Goal: Information Seeking & Learning: Learn about a topic

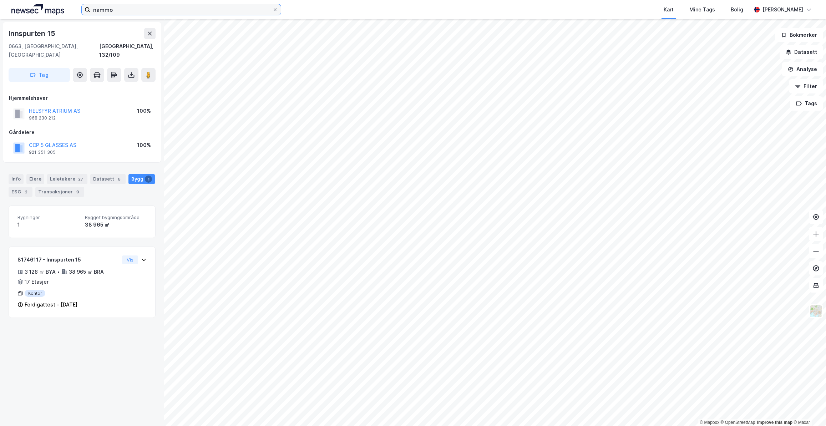
click at [218, 9] on input "nammo" at bounding box center [181, 9] width 182 height 11
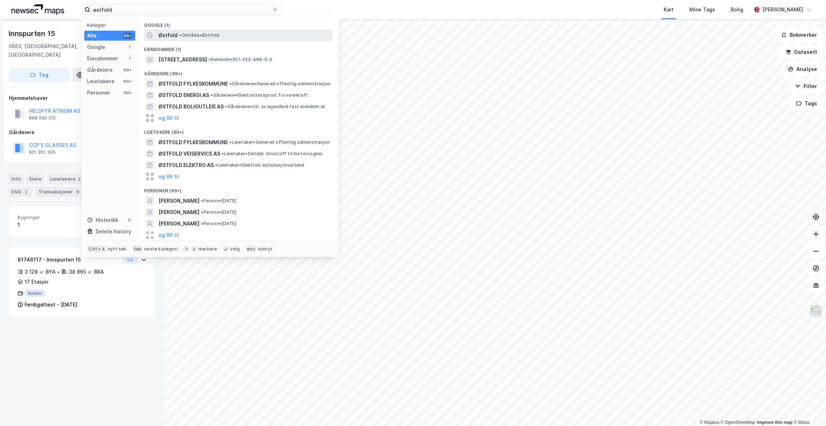
click at [207, 35] on span "• Område • [GEOGRAPHIC_DATA]" at bounding box center [199, 35] width 40 height 6
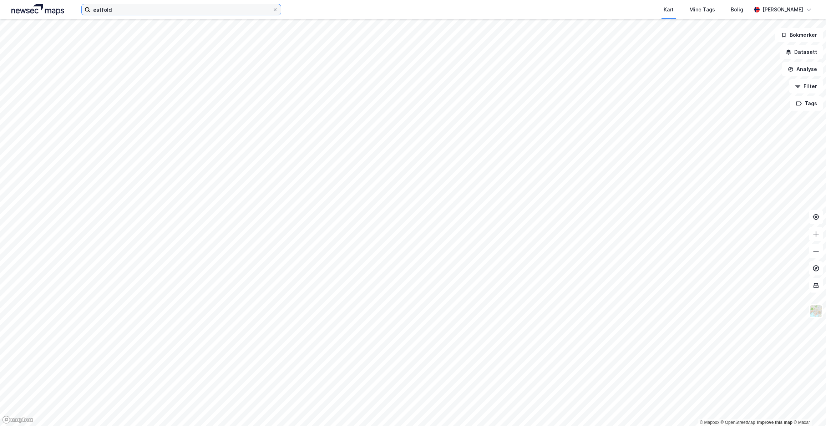
click at [167, 10] on input "østfold" at bounding box center [181, 9] width 182 height 11
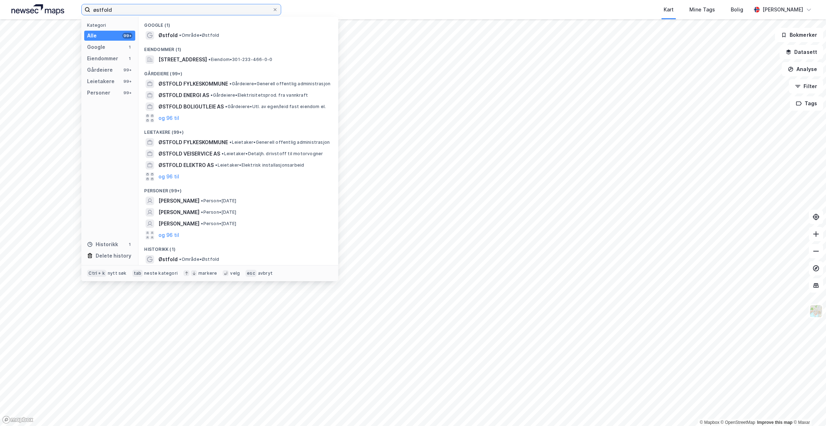
click at [167, 10] on input "østfold" at bounding box center [181, 9] width 182 height 11
click at [162, 11] on input "østfold" at bounding box center [181, 9] width 182 height 11
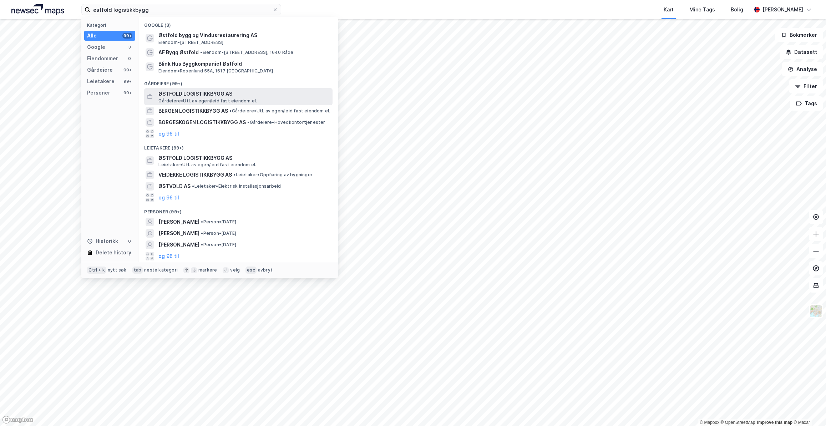
click at [198, 92] on span "ØSTFOLD LOGISTIKKBYGG AS" at bounding box center [243, 94] width 171 height 9
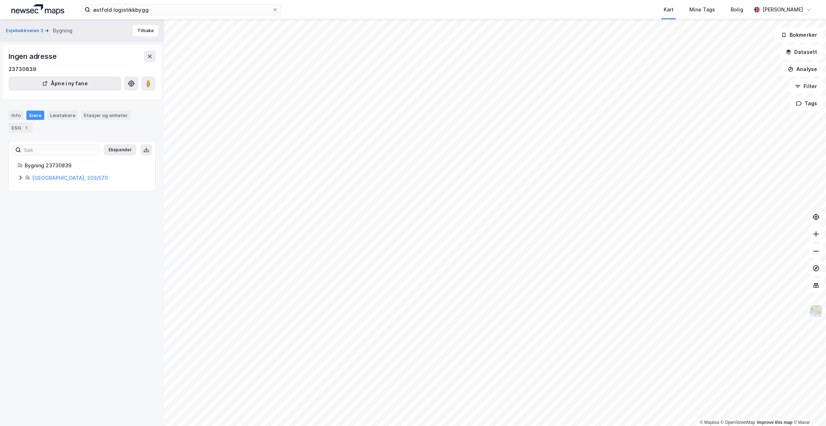
click at [62, 183] on div "Ekspander Bygning 23730839 [GEOGRAPHIC_DATA], 203/570" at bounding box center [82, 166] width 147 height 50
click at [62, 179] on link "[GEOGRAPHIC_DATA], 203/570" at bounding box center [70, 178] width 76 height 6
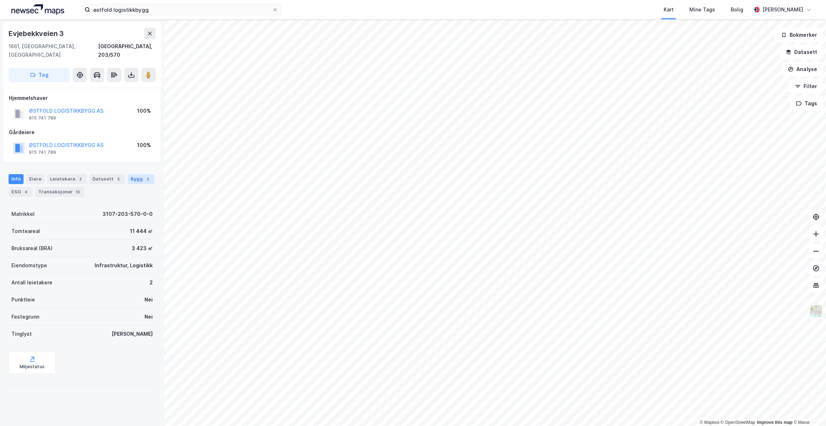
click at [135, 174] on div "Bygg 2" at bounding box center [141, 179] width 26 height 10
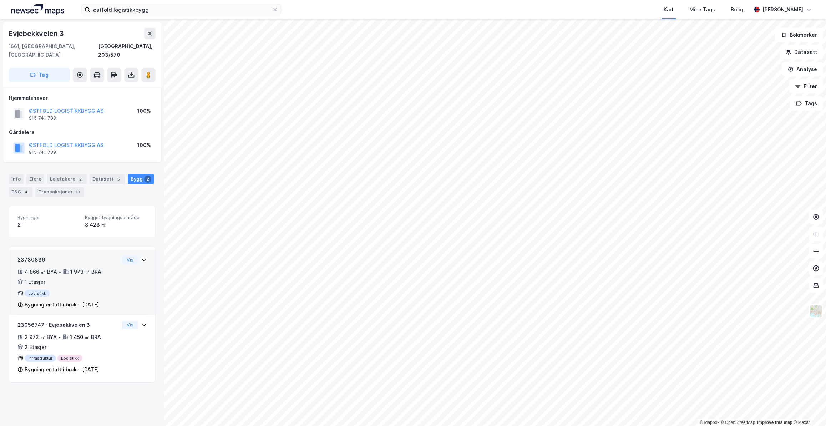
click at [105, 268] on div "4 866 ㎡ BYA • 1 973 ㎡ BRA • 1 Etasjer" at bounding box center [68, 277] width 102 height 19
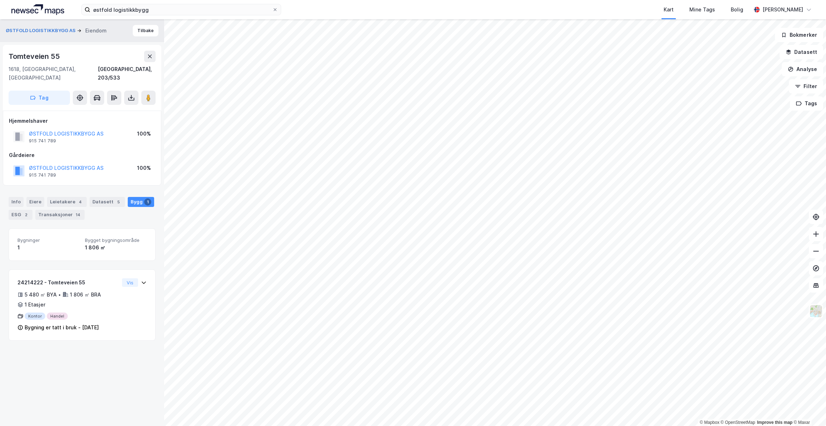
drag, startPoint x: 150, startPoint y: 92, endPoint x: 158, endPoint y: 88, distance: 9.1
click at [152, 91] on button at bounding box center [148, 98] width 14 height 14
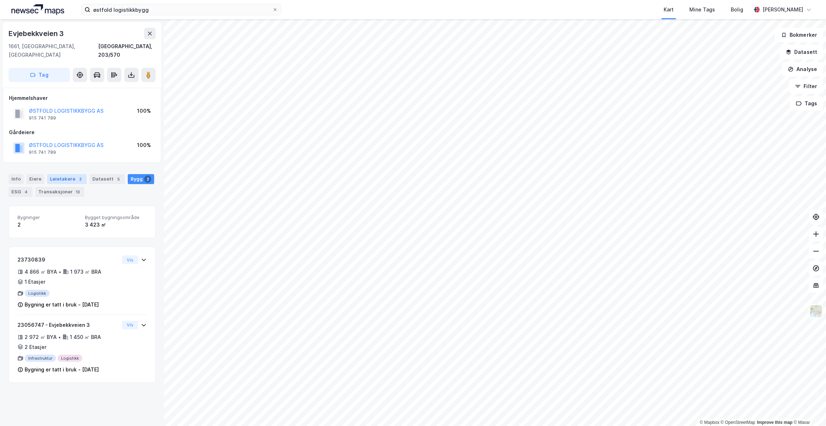
click at [71, 174] on div "Leietakere 2" at bounding box center [67, 179] width 40 height 10
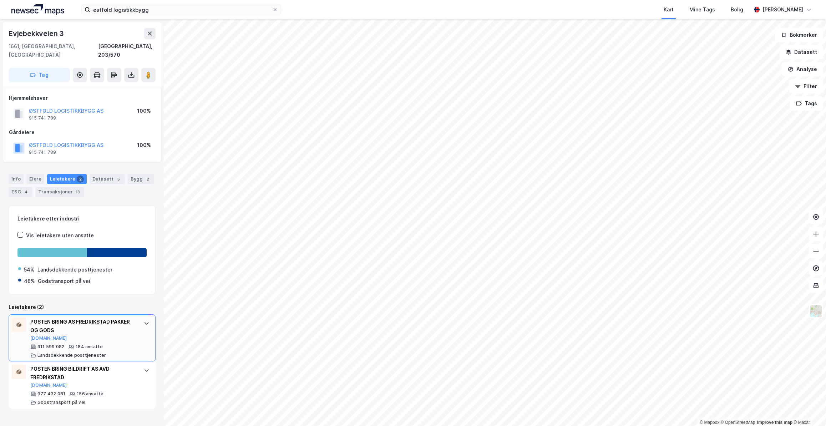
click at [112, 348] on div "911 599 082 184 ansatte Landsdekkende posttjenester" at bounding box center [83, 351] width 106 height 14
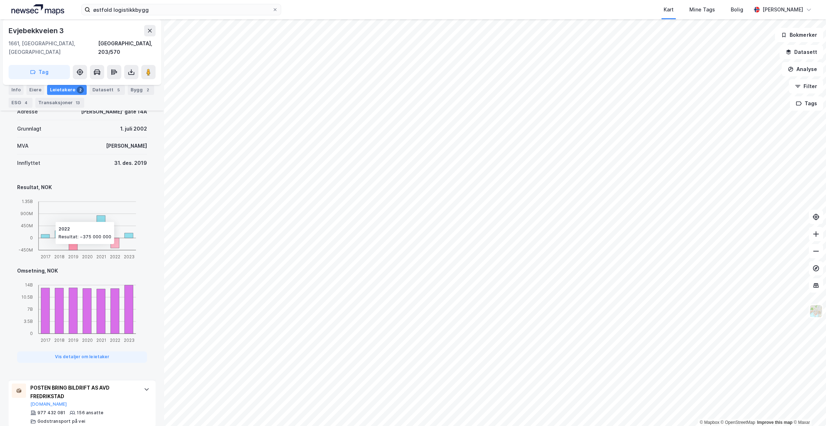
scroll to position [331, 0]
click at [129, 409] on div "977 432 081 156 ansatte Godstransport på vei" at bounding box center [83, 416] width 106 height 14
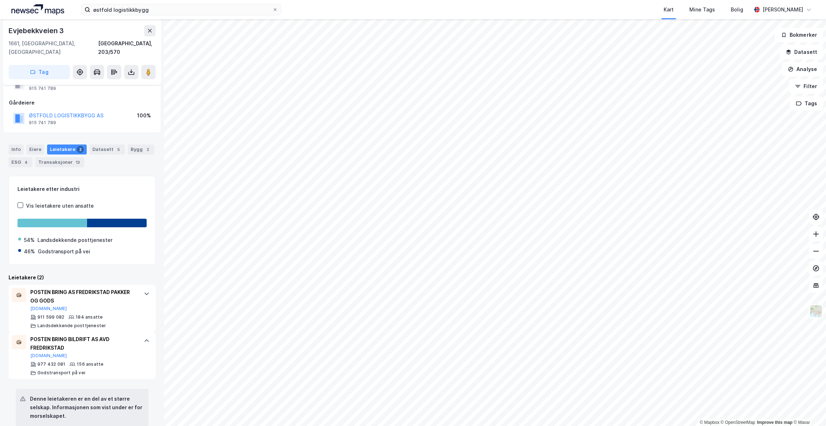
scroll to position [0, 0]
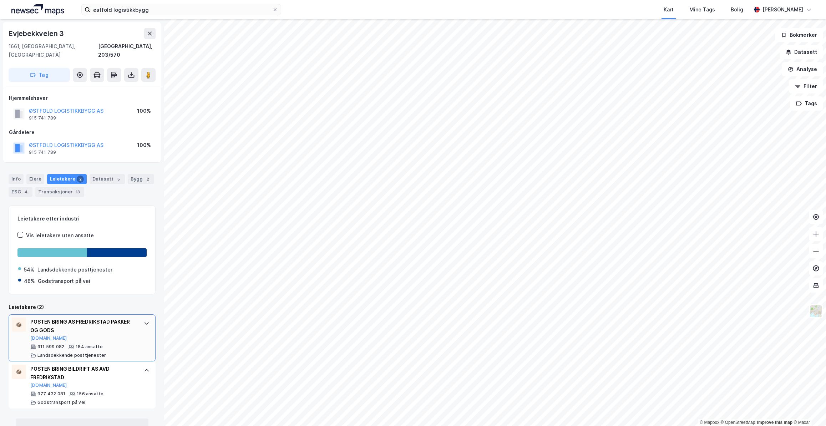
click at [133, 328] on div "POSTEN BRING AS FREDRIKSTAD PAKKER OG GODS [DOMAIN_NAME] 911 599 082 184 ansatt…" at bounding box center [82, 337] width 147 height 47
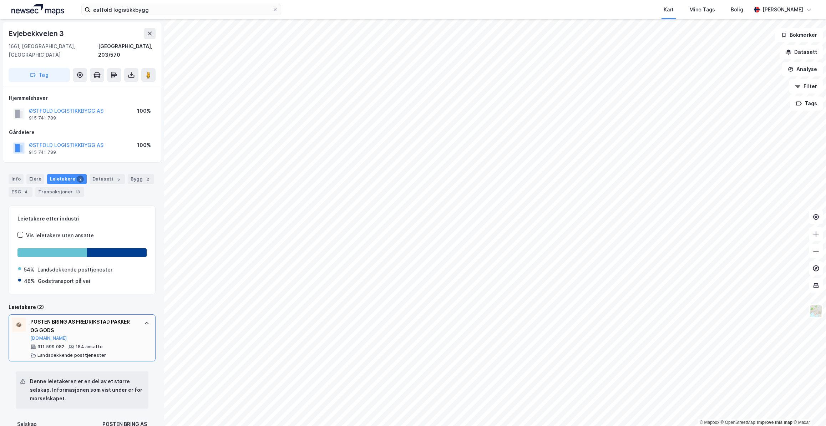
click at [127, 329] on div "POSTEN BRING AS FREDRIKSTAD PAKKER OG GODS [DOMAIN_NAME]" at bounding box center [83, 330] width 106 height 24
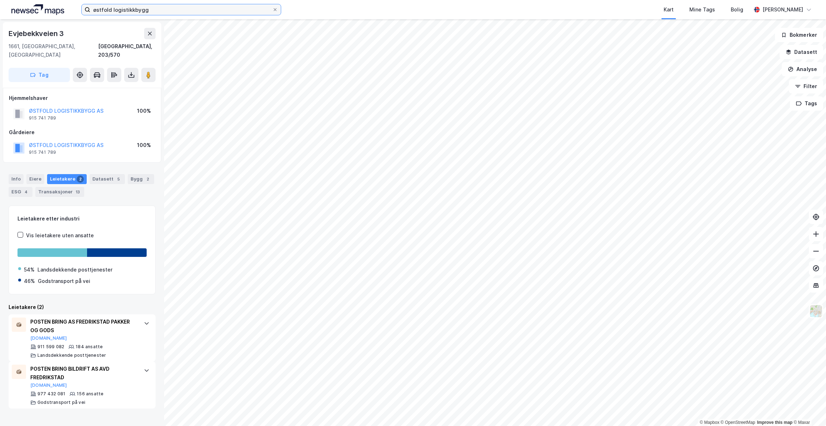
click at [176, 10] on input "østfold logistikkbygg" at bounding box center [181, 9] width 182 height 11
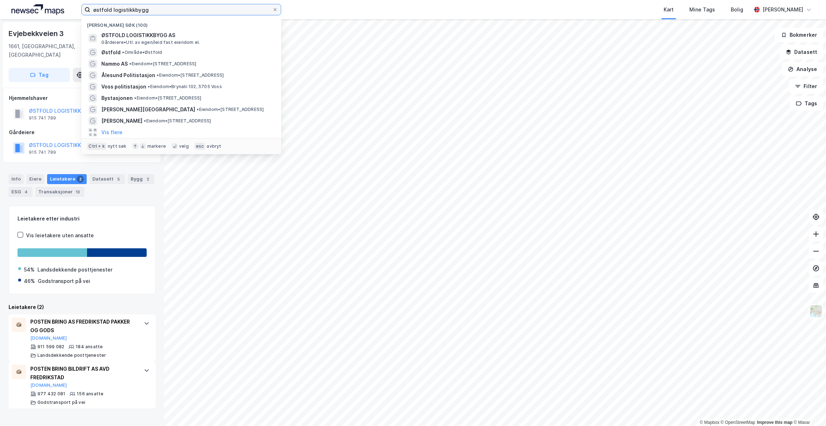
click at [176, 10] on input "østfold logistikkbygg" at bounding box center [181, 9] width 182 height 11
drag, startPoint x: 155, startPoint y: 11, endPoint x: 17, endPoint y: 16, distance: 137.1
click at [18, 16] on div "østfold logistikkbygg Nylige søk (100) ØSTFOLD LOGISTIKKBYGG AS Gårdeiere • Utl…" at bounding box center [413, 9] width 826 height 19
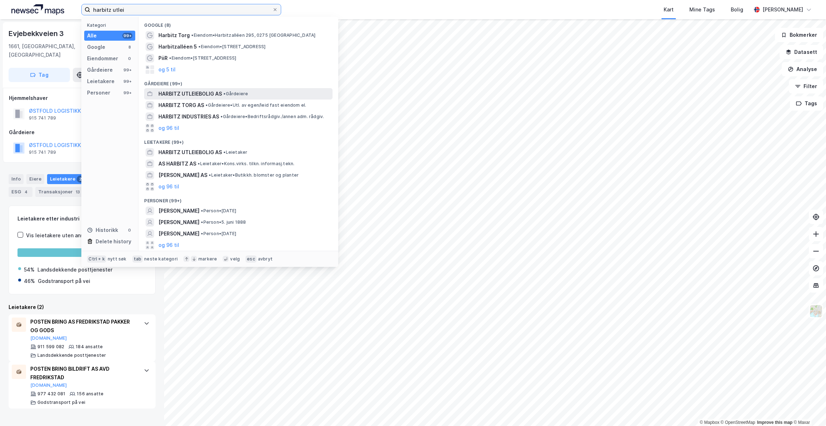
type input "harbitz utlei"
click at [201, 93] on span "HARBITZ UTLEIEBOLIG AS" at bounding box center [190, 94] width 64 height 9
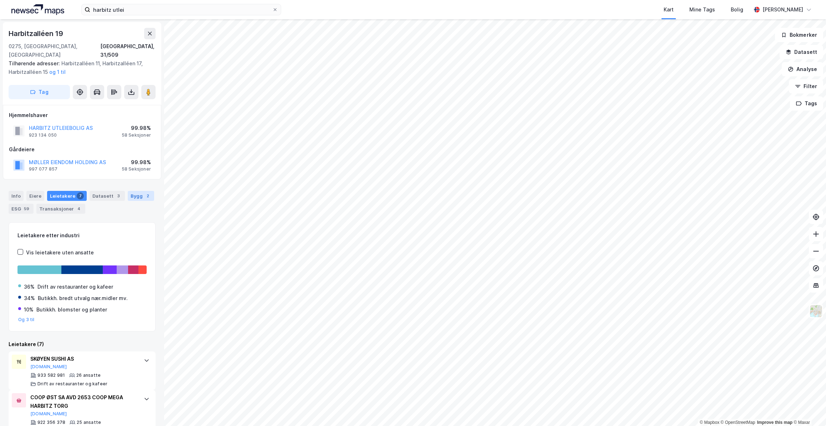
click at [134, 191] on div "Bygg 2" at bounding box center [141, 196] width 26 height 10
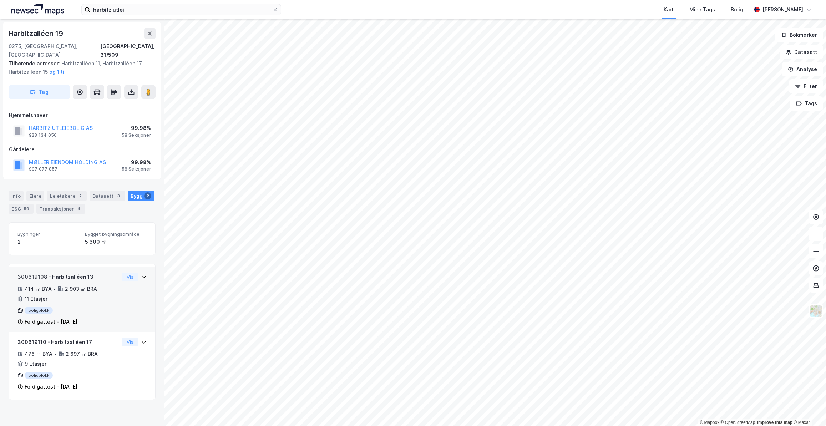
click at [141, 274] on icon at bounding box center [144, 277] width 6 height 6
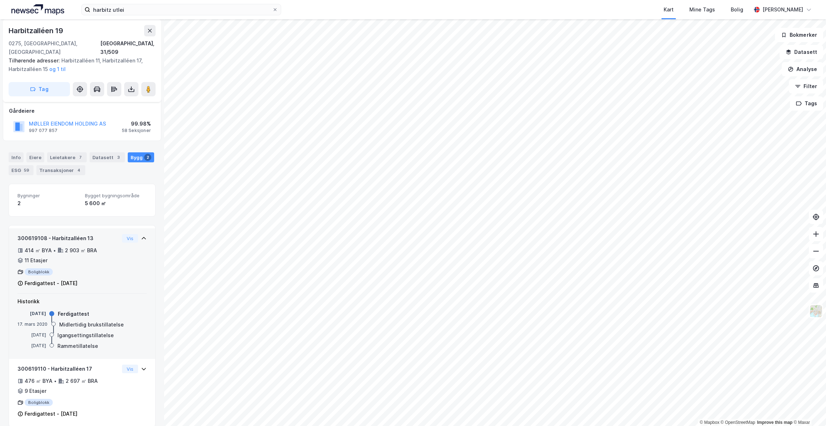
scroll to position [40, 0]
click at [141, 234] on icon at bounding box center [144, 237] width 6 height 6
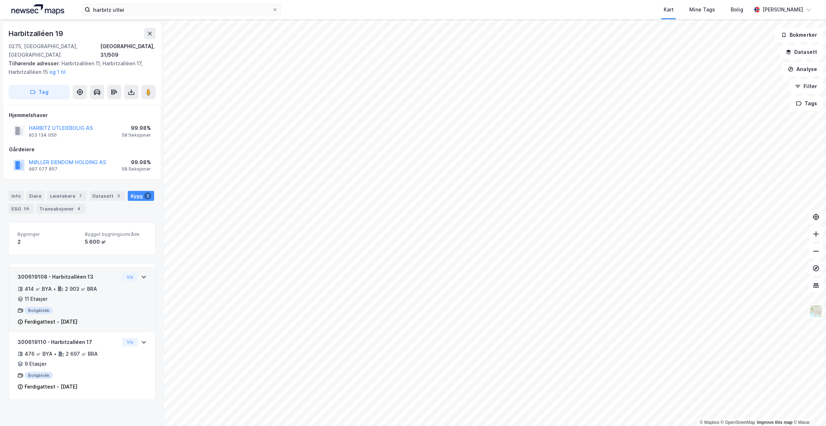
scroll to position [0, 0]
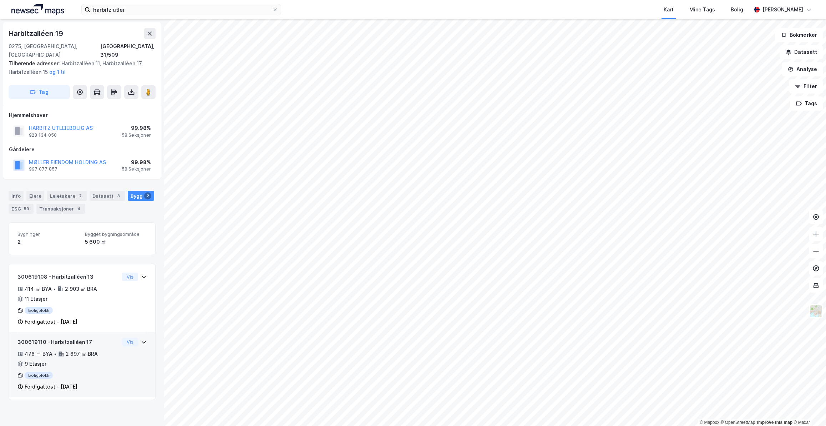
click at [141, 339] on icon at bounding box center [144, 342] width 6 height 6
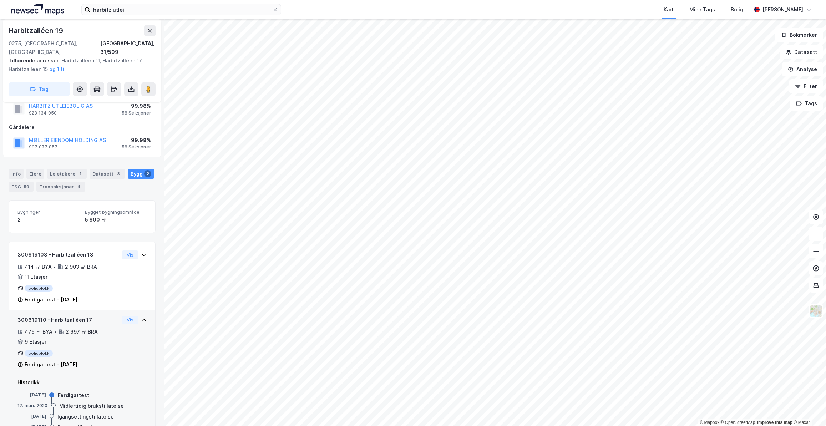
scroll to position [40, 0]
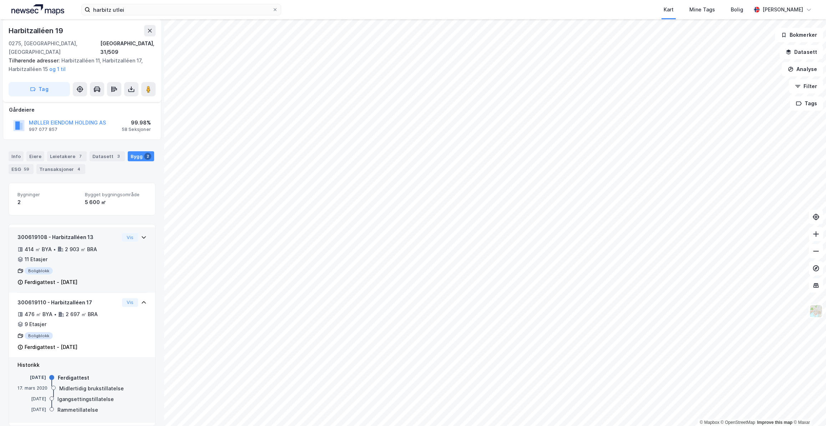
click at [141, 234] on icon at bounding box center [144, 237] width 6 height 6
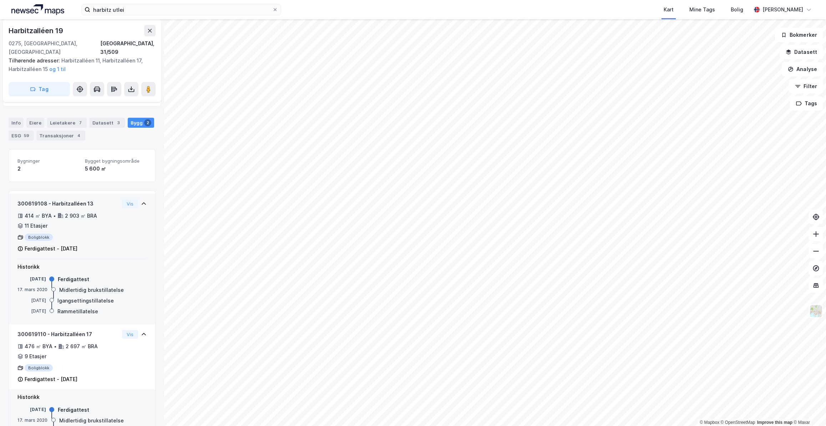
scroll to position [105, 0]
